Goal: Information Seeking & Learning: Learn about a topic

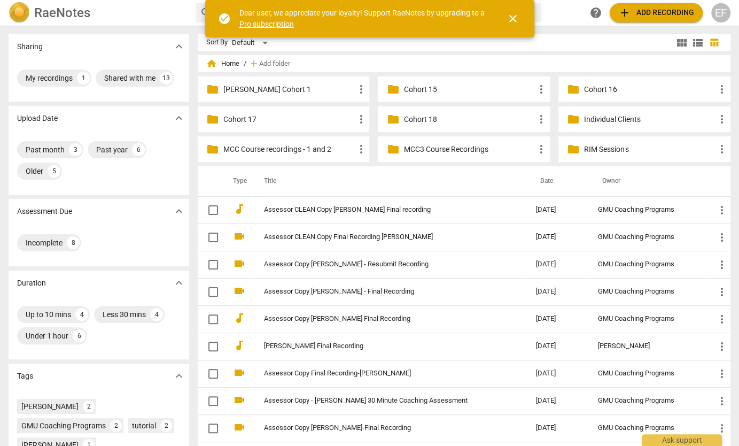
click at [445, 118] on p "Cohort 18" at bounding box center [469, 119] width 131 height 11
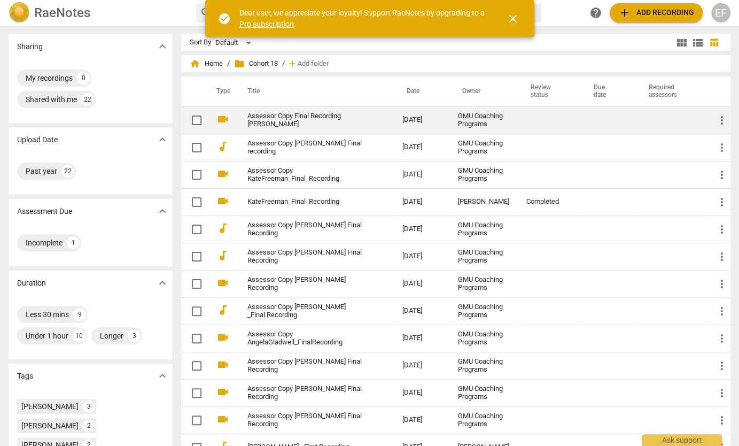
click at [312, 126] on link "Assessor Copy Final Recording [PERSON_NAME]" at bounding box center [305, 120] width 117 height 16
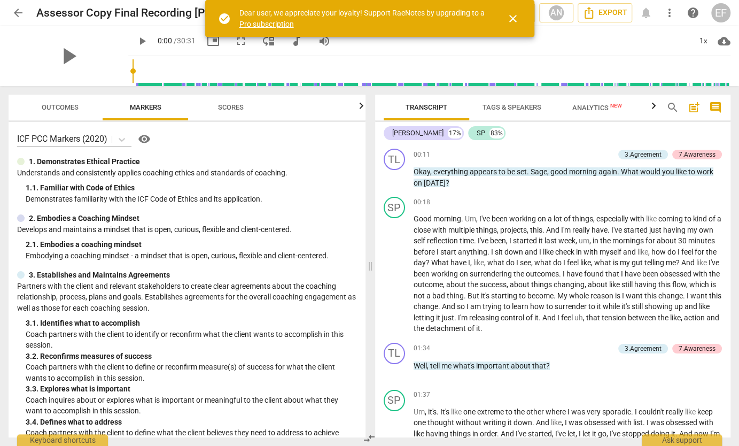
click at [57, 107] on span "Outcomes" at bounding box center [60, 107] width 37 height 8
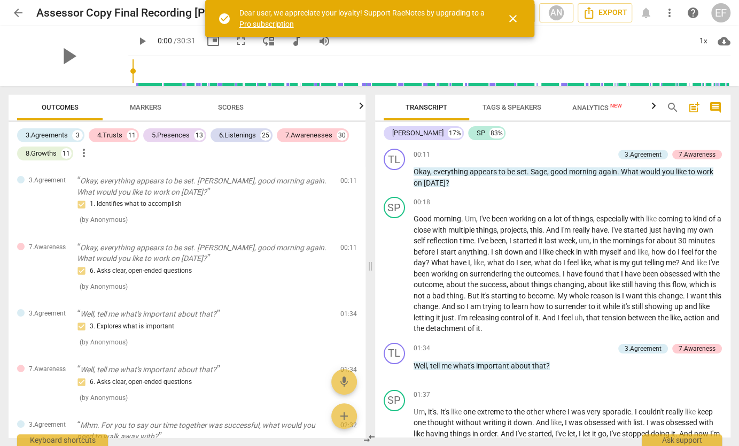
click at [19, 10] on span "arrow_back" at bounding box center [18, 12] width 13 height 13
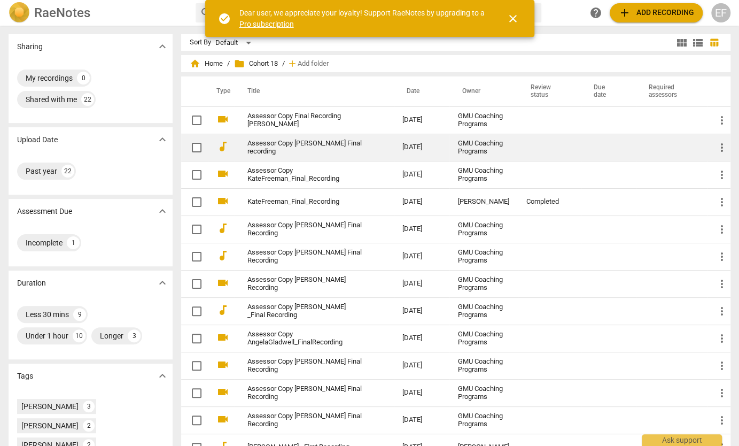
click at [268, 147] on link "Assessor Copy [PERSON_NAME] Final recording" at bounding box center [305, 148] width 117 height 16
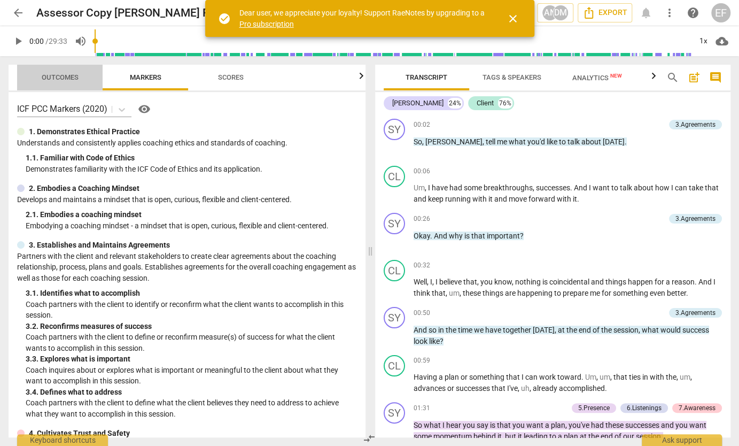
click at [53, 77] on span "Outcomes" at bounding box center [60, 77] width 37 height 8
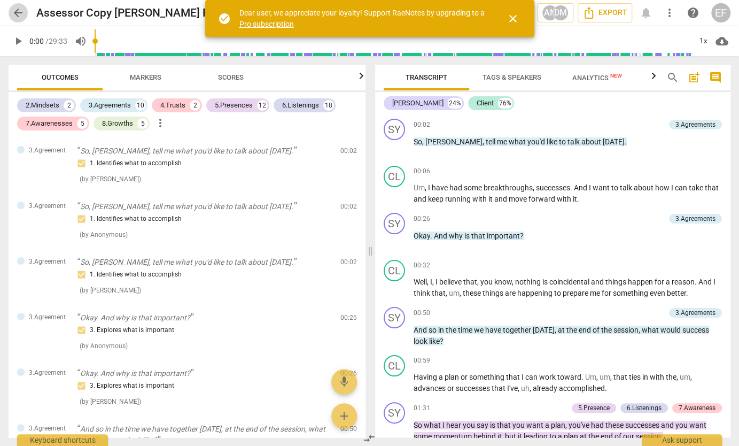
click at [16, 14] on span "arrow_back" at bounding box center [18, 12] width 13 height 13
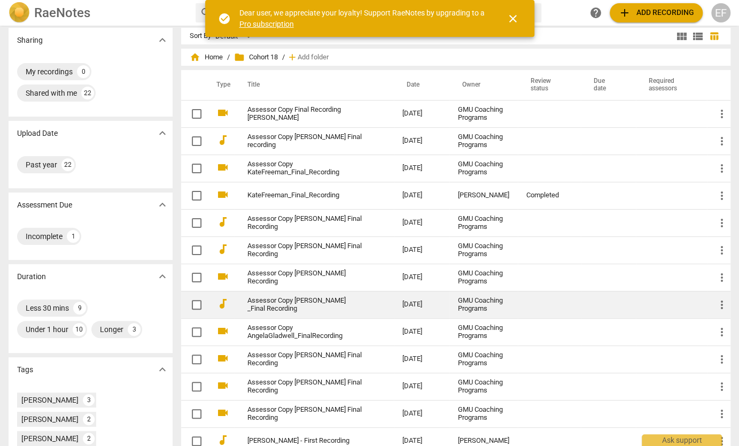
scroll to position [10, 0]
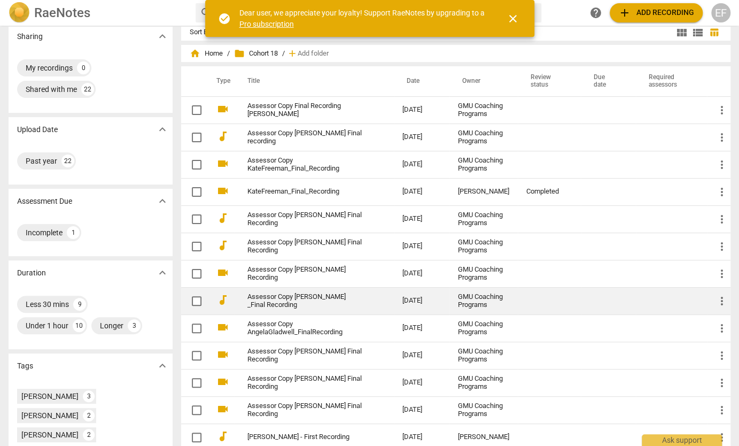
click at [258, 308] on td "Assessor Copy [PERSON_NAME] _Final Recording" at bounding box center [314, 300] width 159 height 27
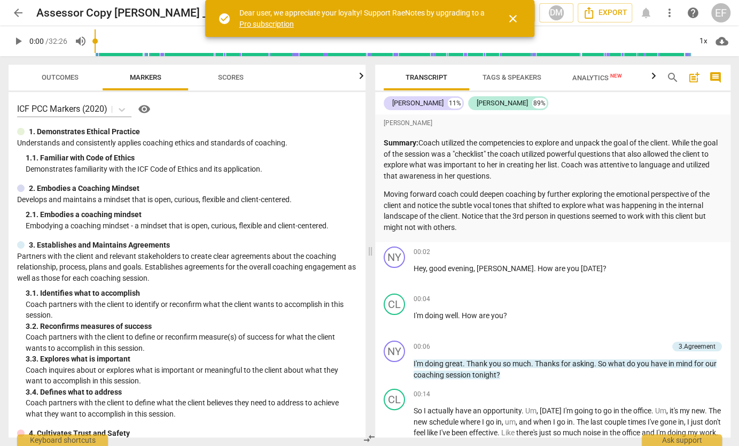
click at [56, 77] on span "Outcomes" at bounding box center [60, 77] width 37 height 8
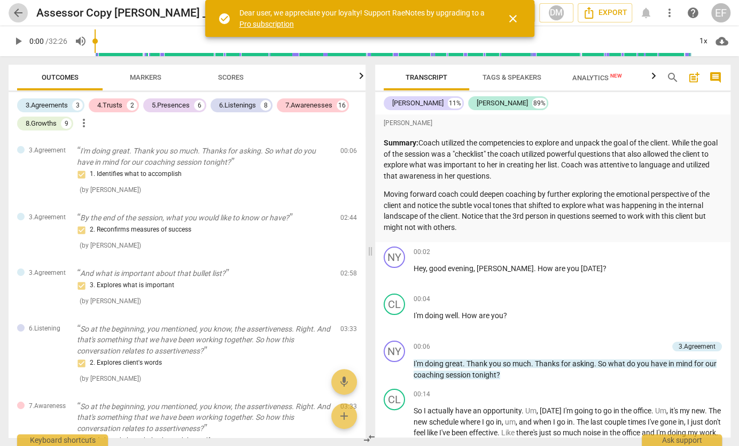
click at [16, 14] on span "arrow_back" at bounding box center [18, 12] width 13 height 13
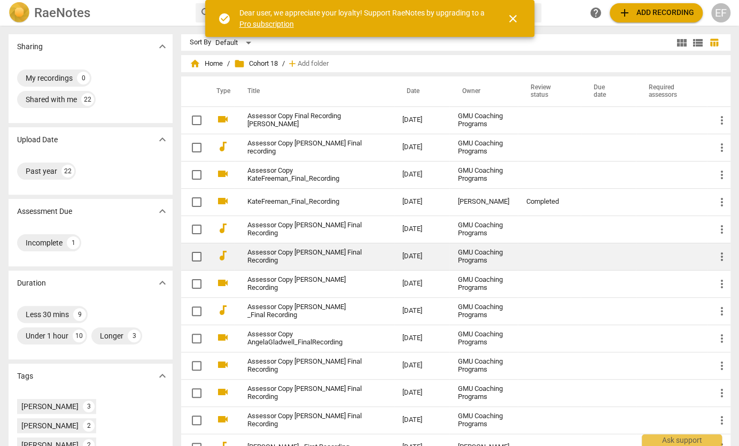
click at [318, 265] on link "Assessor Copy [PERSON_NAME] Final Recording" at bounding box center [305, 257] width 117 height 16
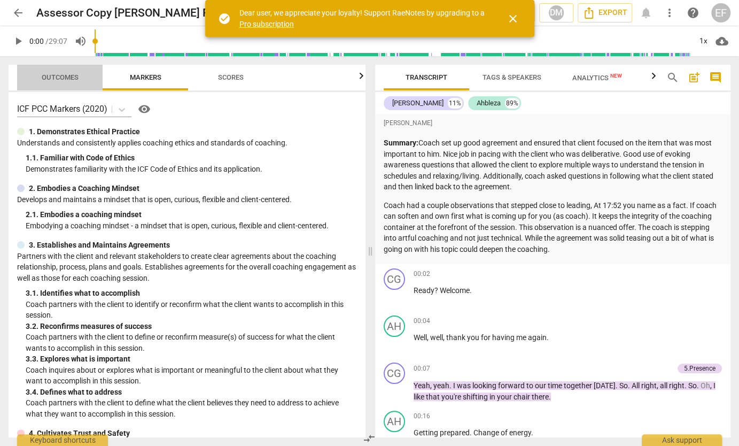
click at [56, 79] on span "Outcomes" at bounding box center [60, 77] width 37 height 8
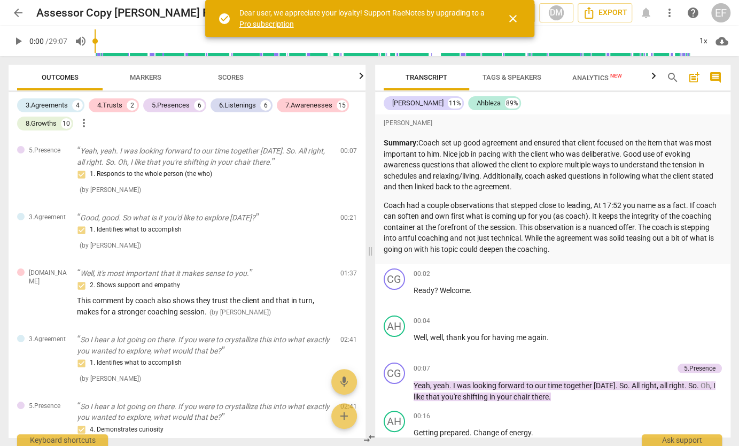
click at [18, 14] on span "arrow_back" at bounding box center [18, 12] width 13 height 13
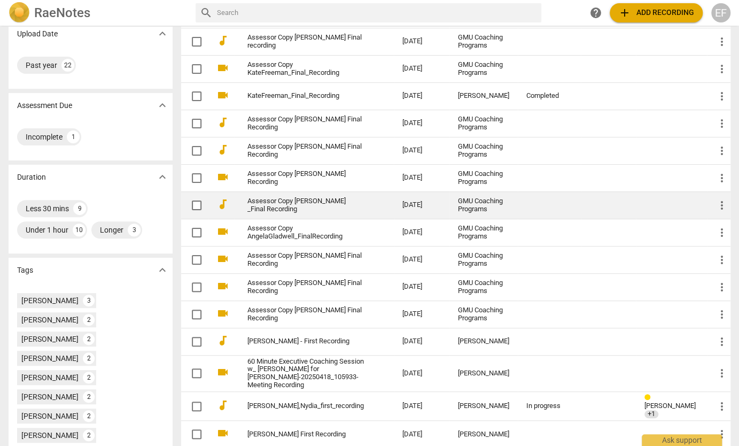
scroll to position [110, 0]
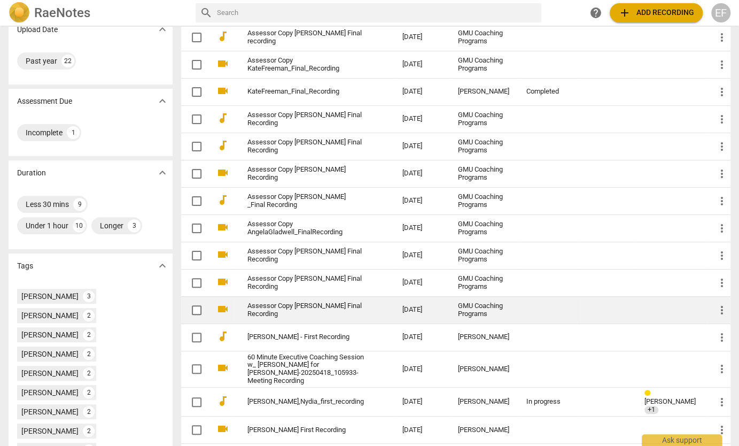
click at [303, 318] on link "Assessor Copy [PERSON_NAME] Final Recording" at bounding box center [305, 310] width 117 height 16
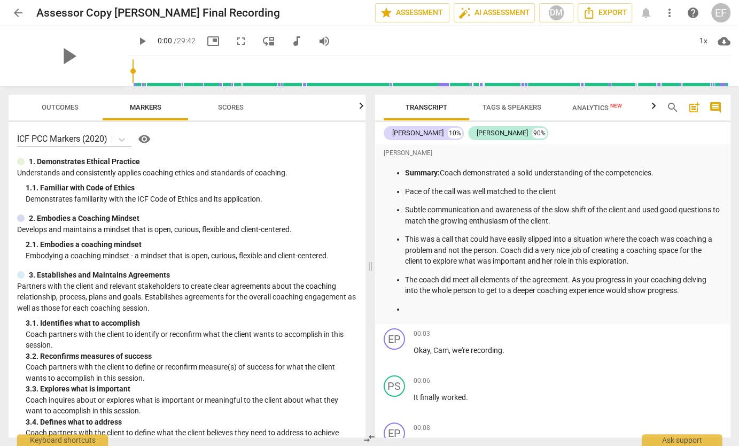
click at [18, 14] on span "arrow_back" at bounding box center [18, 12] width 13 height 13
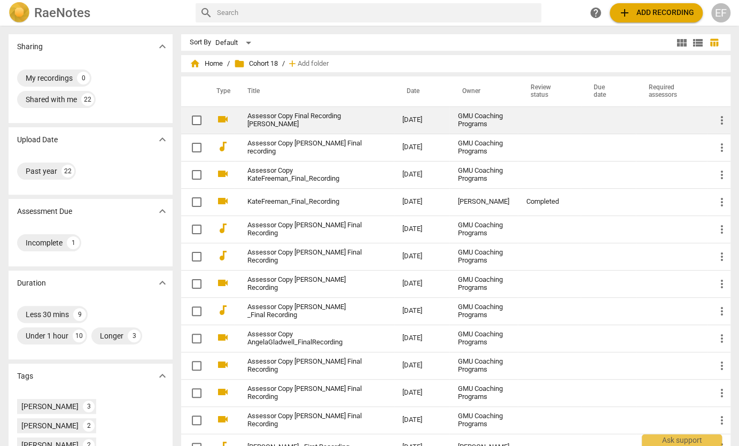
click at [280, 123] on link "Assessor Copy Final Recording [PERSON_NAME]" at bounding box center [305, 120] width 117 height 16
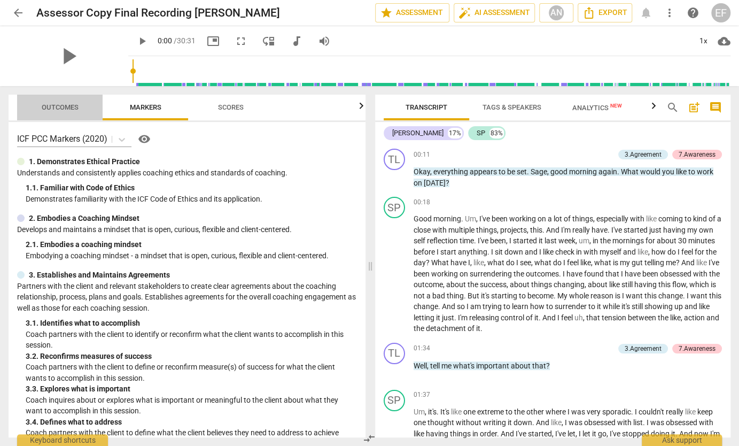
click at [62, 105] on span "Outcomes" at bounding box center [60, 107] width 37 height 8
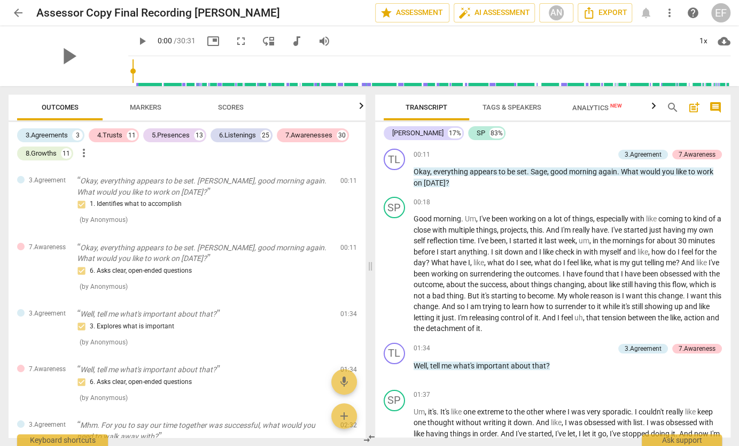
click at [17, 14] on span "arrow_back" at bounding box center [18, 12] width 13 height 13
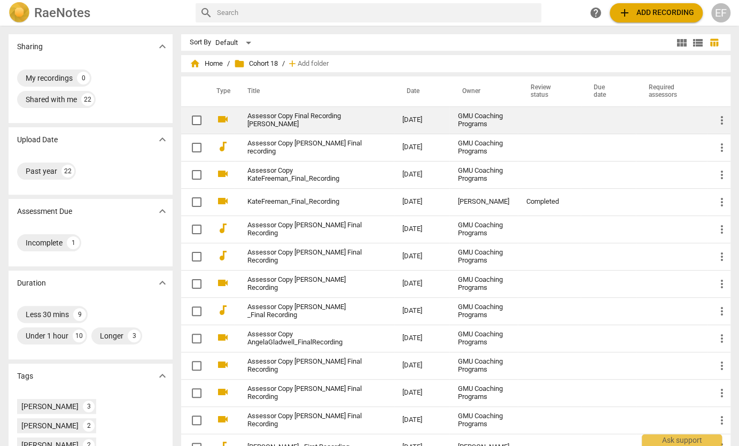
click at [335, 122] on link "Assessor Copy Final Recording [PERSON_NAME]" at bounding box center [305, 120] width 117 height 16
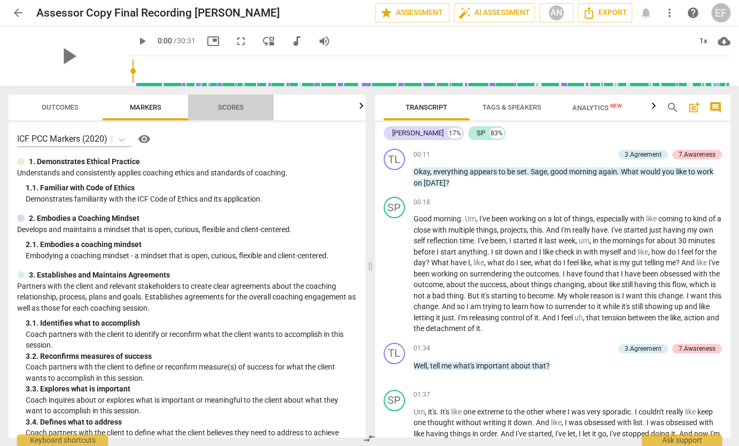
click at [231, 108] on span "Scores" at bounding box center [231, 107] width 26 height 8
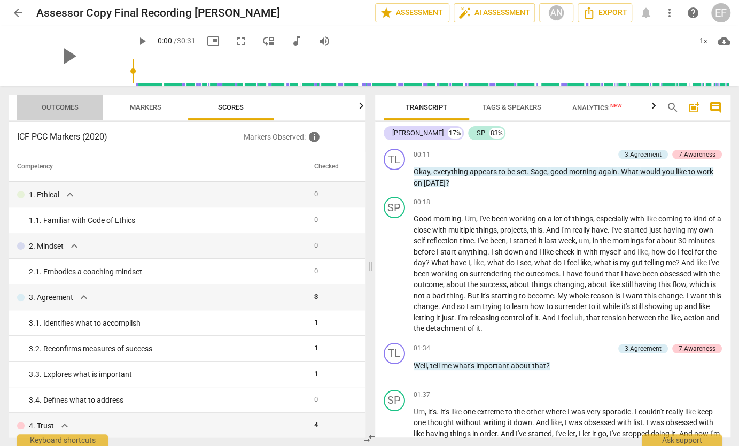
click at [64, 108] on span "Outcomes" at bounding box center [60, 107] width 37 height 8
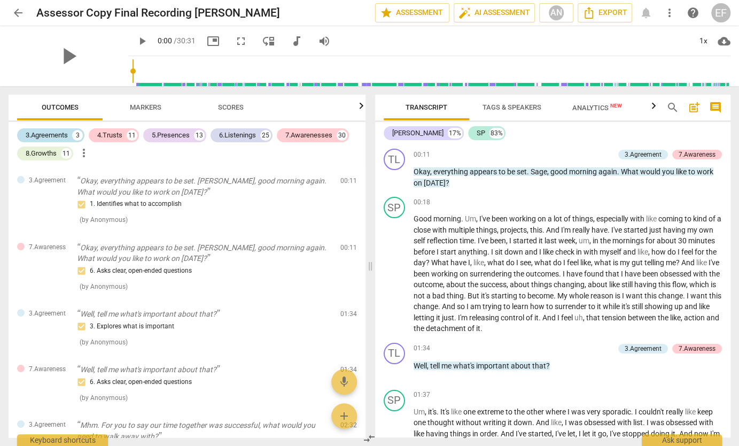
click at [51, 134] on div "3.Agreements" at bounding box center [47, 135] width 42 height 11
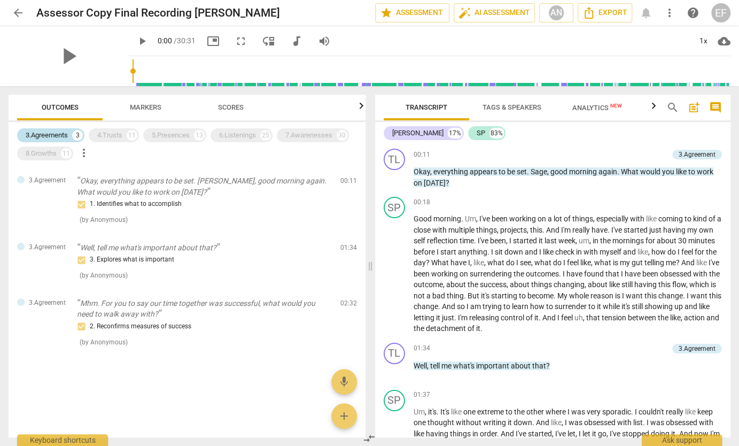
click at [51, 134] on div "3.Agreements" at bounding box center [47, 135] width 42 height 11
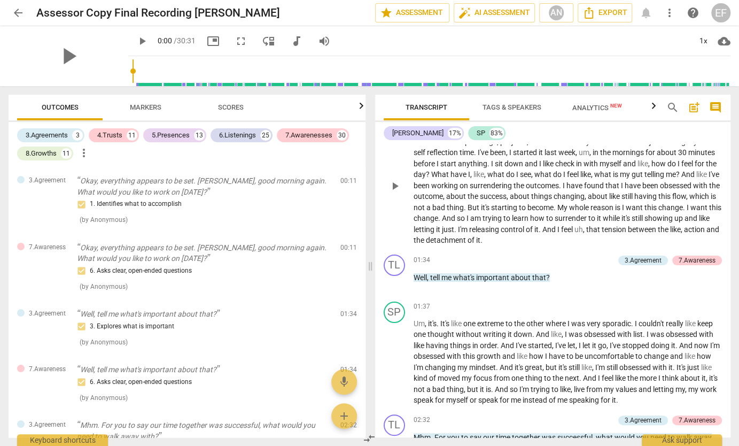
scroll to position [37, 0]
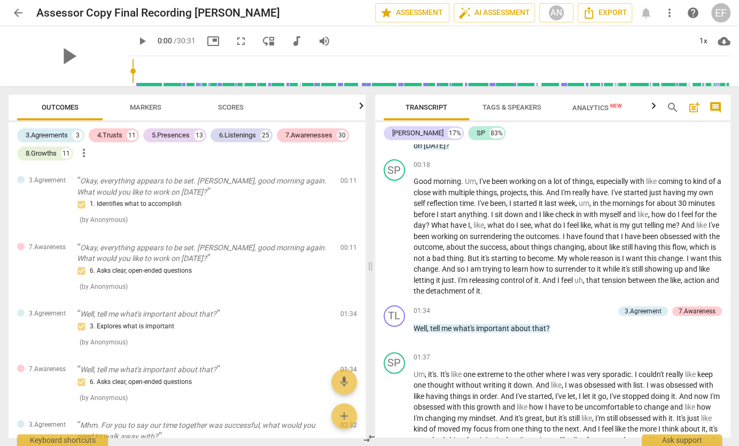
click at [18, 13] on span "arrow_back" at bounding box center [18, 12] width 13 height 13
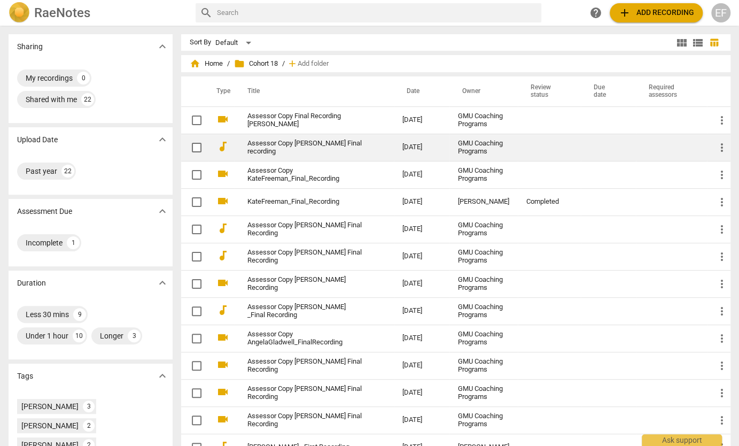
click at [294, 149] on link "Assessor Copy [PERSON_NAME] Final recording" at bounding box center [305, 148] width 117 height 16
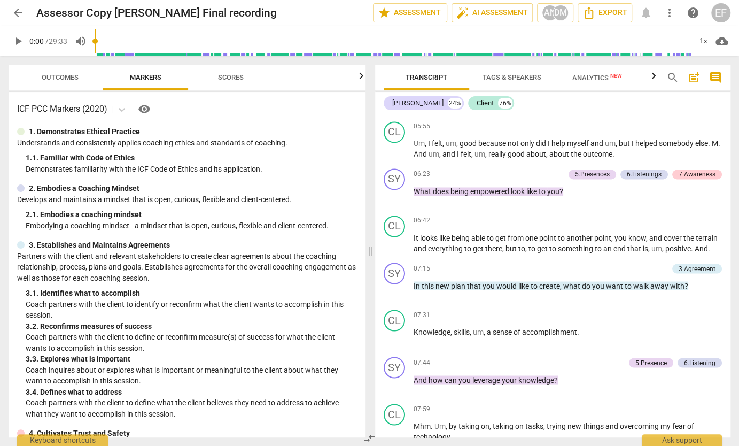
click at [69, 77] on span "Outcomes" at bounding box center [60, 77] width 37 height 8
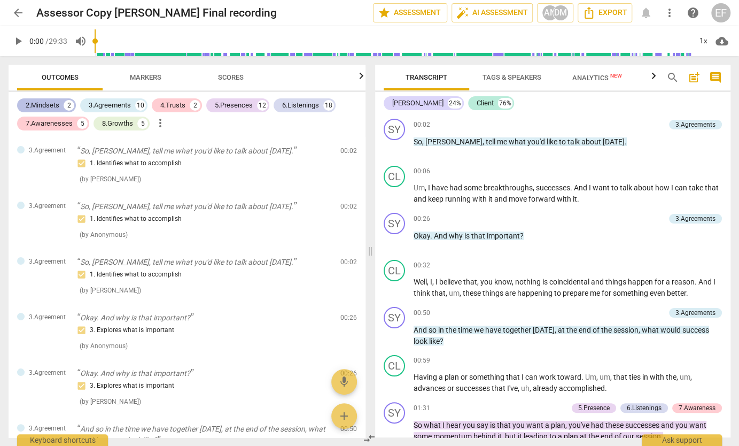
click at [42, 104] on div "2.Mindsets" at bounding box center [43, 105] width 34 height 11
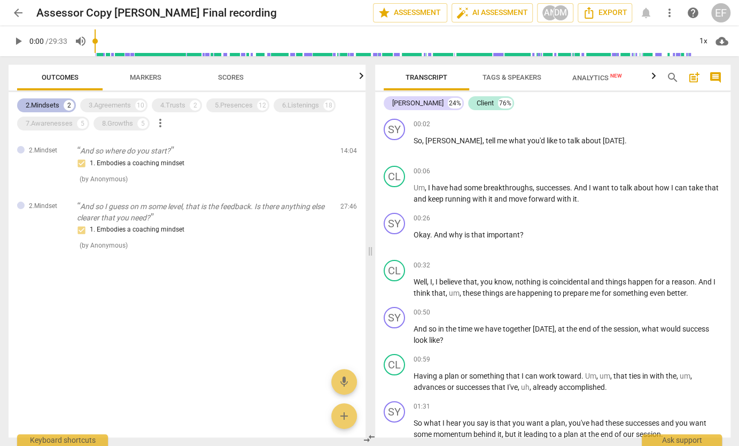
click at [41, 106] on div "2.Mindsets" at bounding box center [43, 105] width 34 height 11
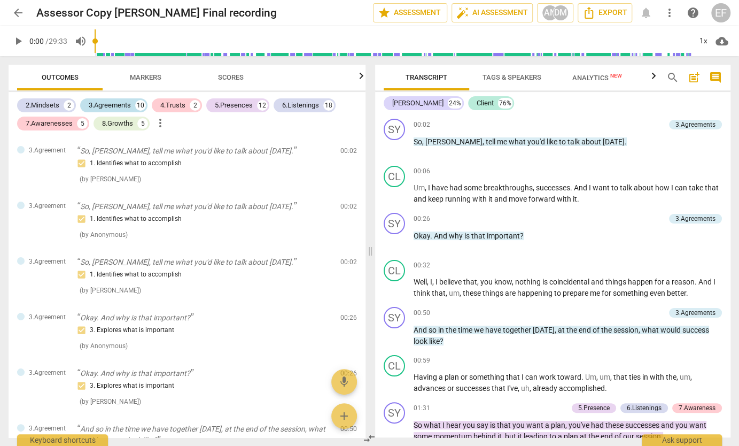
click at [113, 105] on div "3.Agreements" at bounding box center [110, 105] width 42 height 11
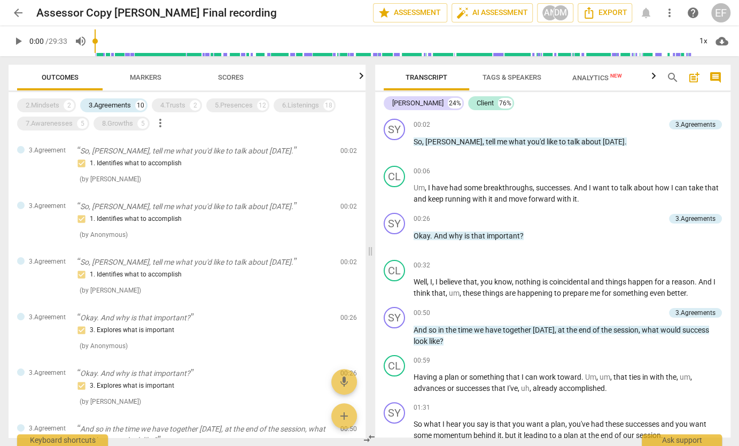
click at [20, 13] on span "arrow_back" at bounding box center [18, 12] width 13 height 13
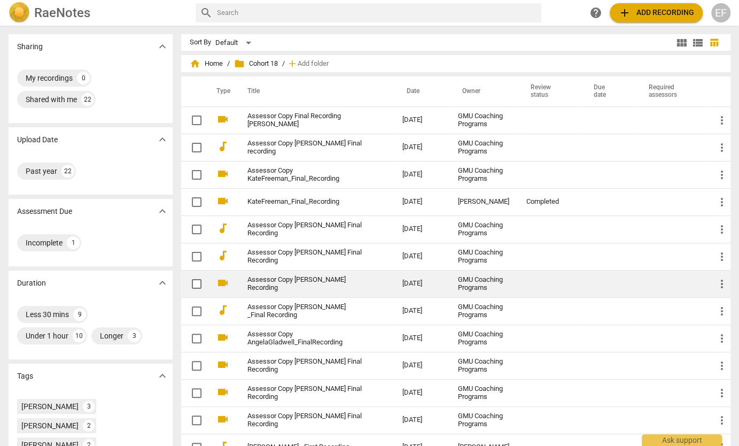
click at [319, 292] on link "Assessor Copy [PERSON_NAME] Recording" at bounding box center [305, 284] width 117 height 16
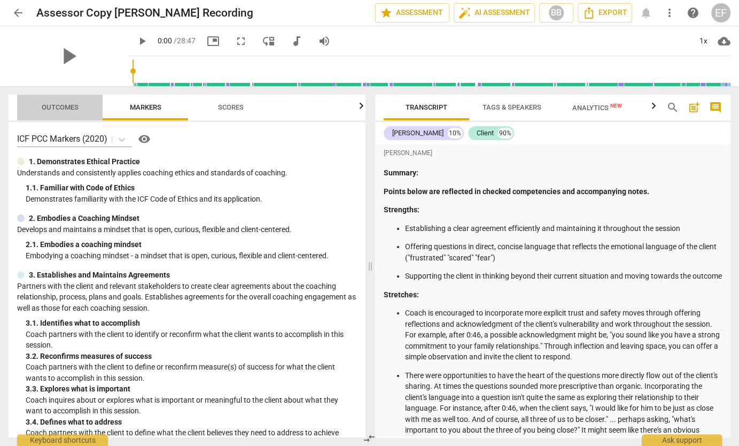
click at [61, 108] on span "Outcomes" at bounding box center [60, 107] width 37 height 8
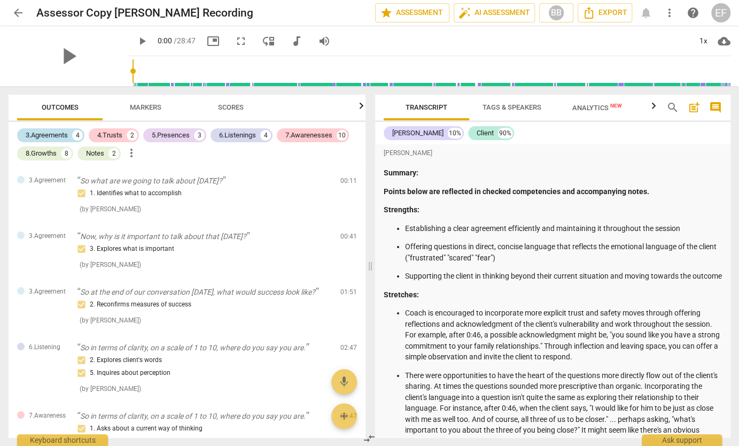
click at [59, 135] on div "3.Agreements" at bounding box center [47, 135] width 42 height 11
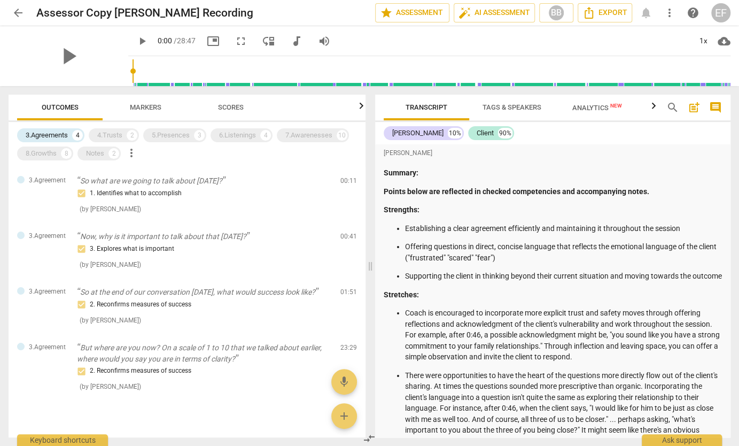
click at [16, 11] on span "arrow_back" at bounding box center [18, 12] width 13 height 13
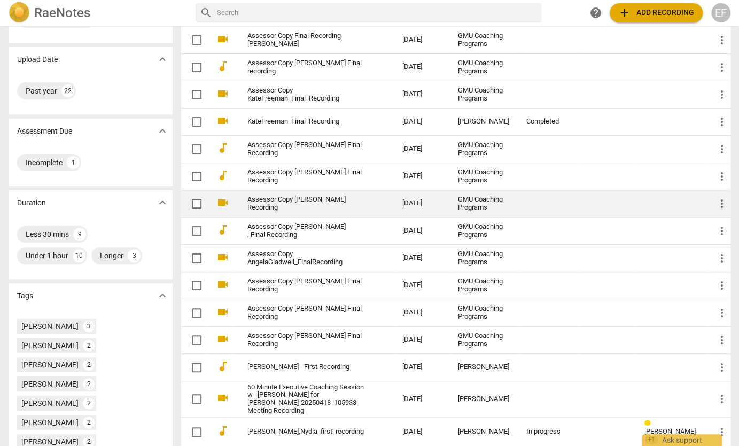
scroll to position [89, 0]
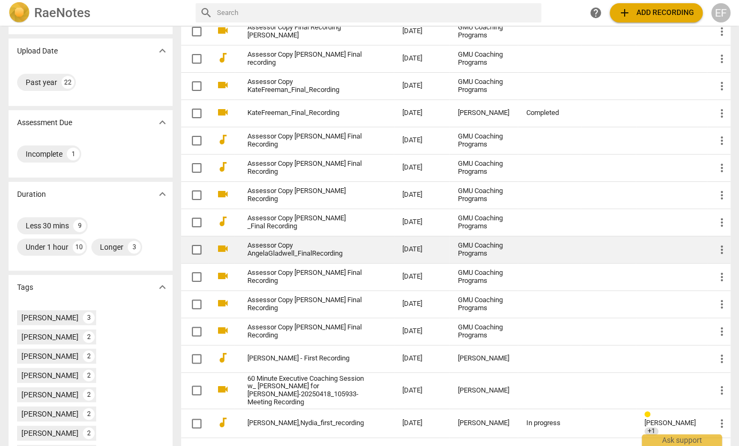
click at [305, 258] on link "Assessor Copy AngelaGladwell_FinalRecording" at bounding box center [305, 250] width 117 height 16
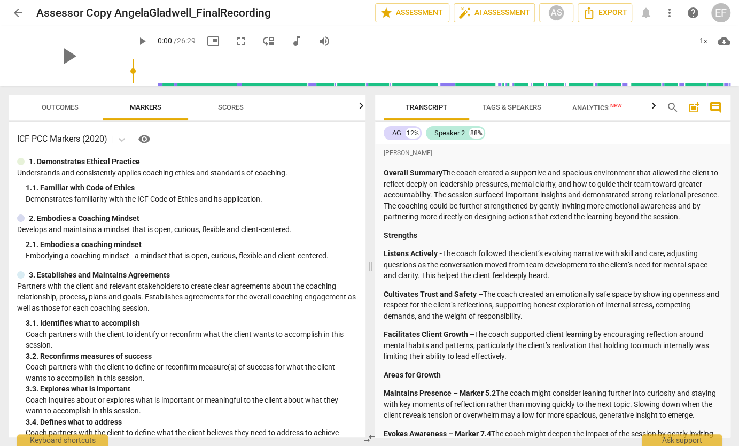
click at [18, 12] on span "arrow_back" at bounding box center [18, 12] width 13 height 13
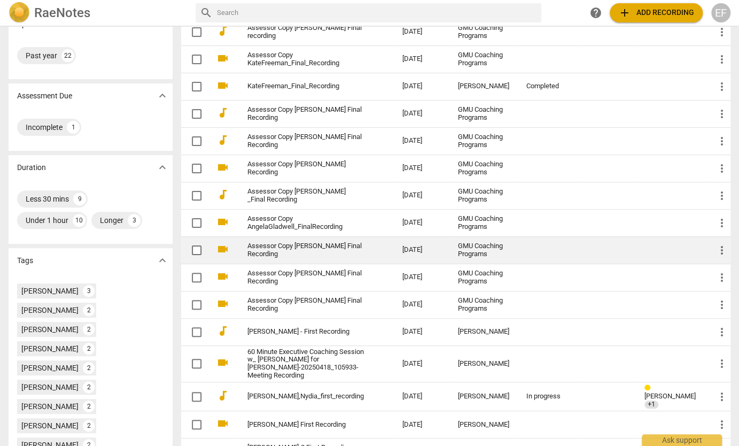
scroll to position [146, 0]
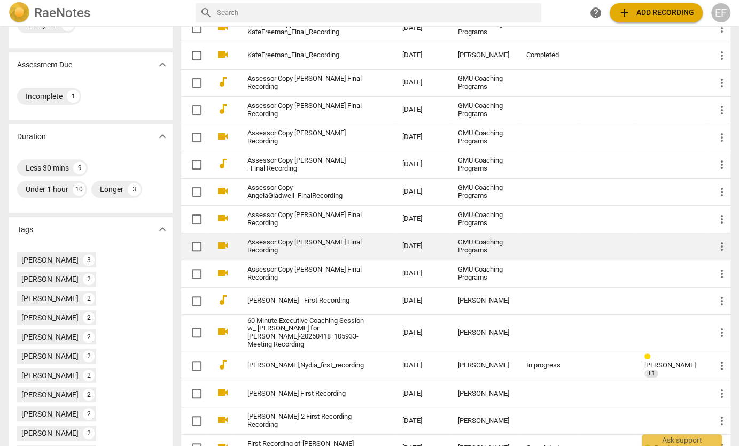
click at [306, 254] on link "Assessor Copy [PERSON_NAME] Final Recording" at bounding box center [305, 246] width 117 height 16
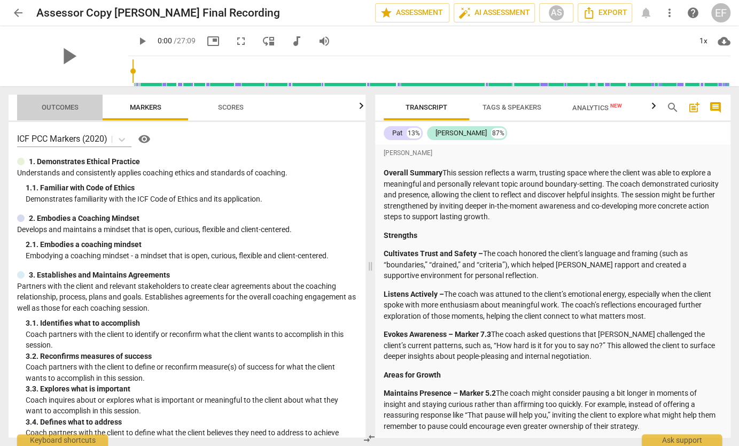
click at [56, 109] on span "Outcomes" at bounding box center [60, 107] width 37 height 8
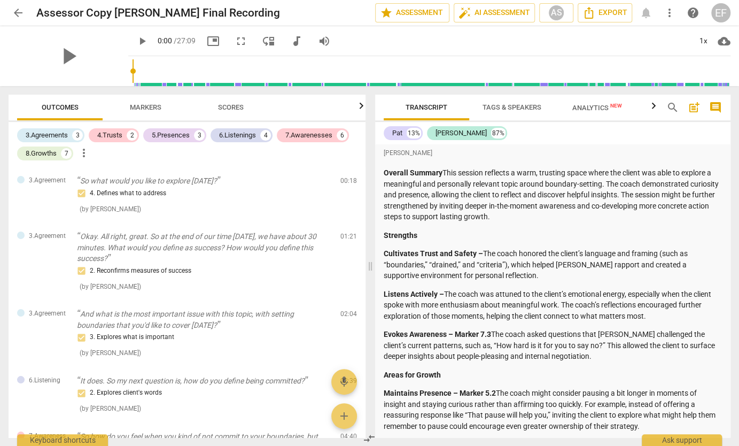
click at [18, 14] on span "arrow_back" at bounding box center [18, 12] width 13 height 13
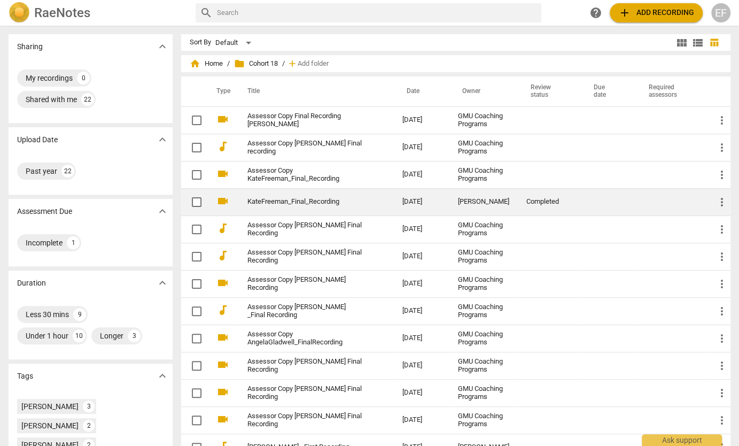
click at [312, 209] on td "KateFreeman_Final_Recording" at bounding box center [314, 201] width 159 height 27
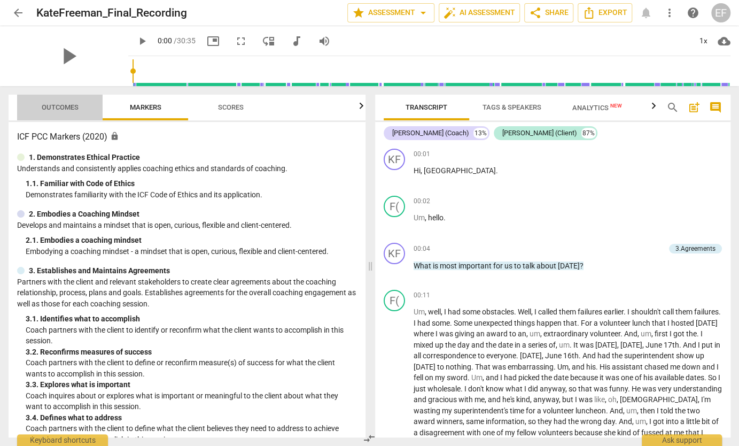
click at [56, 108] on span "Outcomes" at bounding box center [60, 107] width 37 height 8
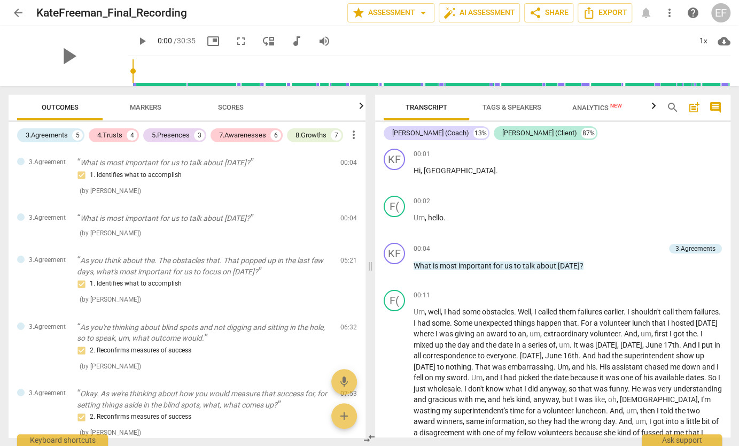
click at [20, 9] on span "arrow_back" at bounding box center [18, 12] width 13 height 13
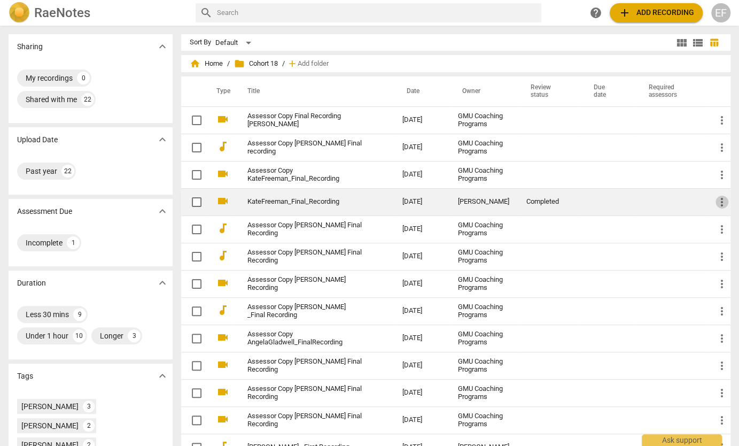
click at [716, 205] on span "more_vert" at bounding box center [722, 202] width 13 height 13
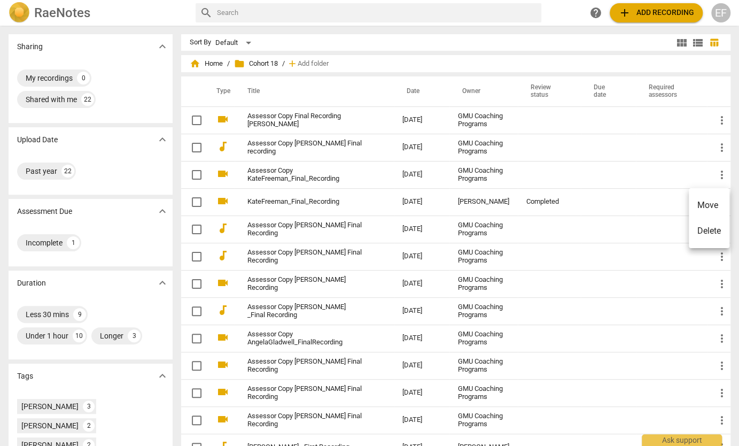
click at [715, 231] on li "Delete" at bounding box center [709, 231] width 41 height 26
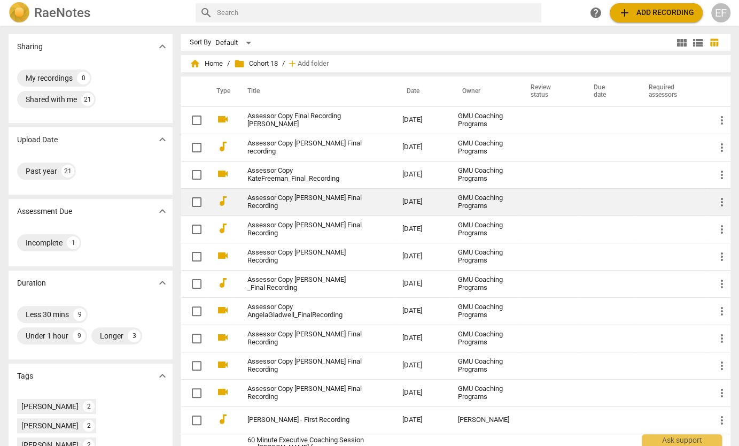
click at [312, 214] on td "Assessor Copy [PERSON_NAME] Final Recording" at bounding box center [314, 201] width 159 height 27
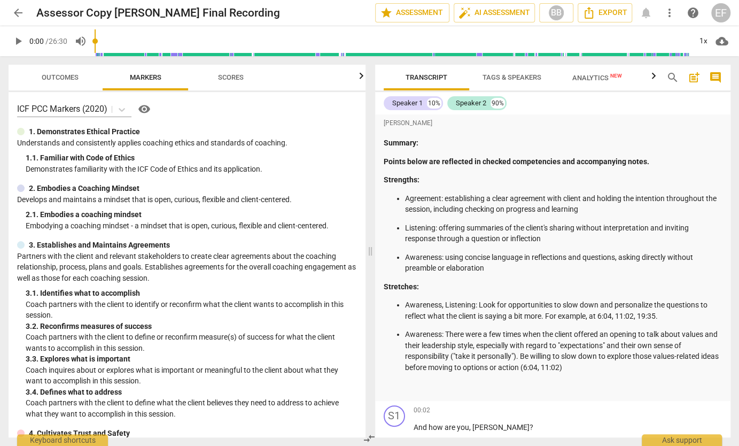
click at [16, 11] on span "arrow_back" at bounding box center [18, 12] width 13 height 13
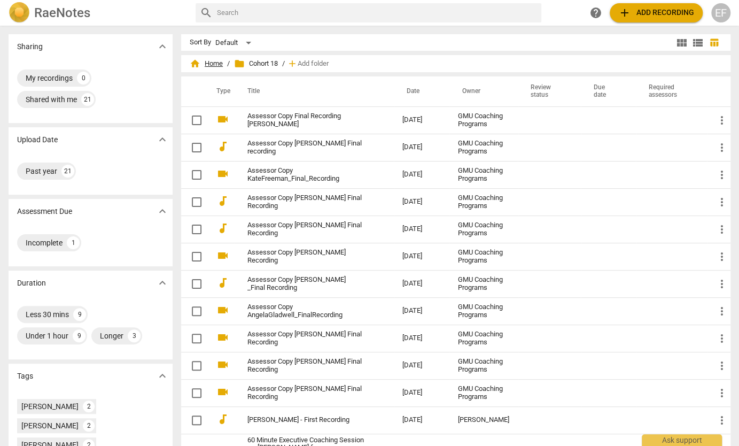
click at [223, 64] on span "home Home" at bounding box center [206, 63] width 33 height 11
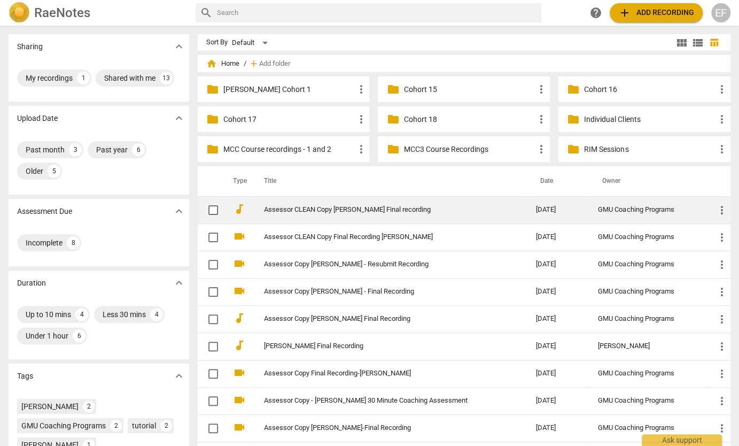
click at [316, 212] on link "Assessor CLEAN Copy [PERSON_NAME] Final recording" at bounding box center [381, 210] width 234 height 8
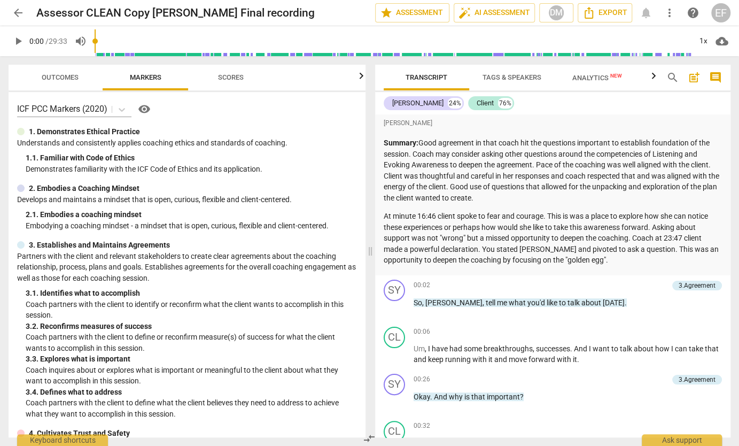
click at [53, 76] on span "Outcomes" at bounding box center [60, 77] width 37 height 8
